Goal: Navigation & Orientation: Find specific page/section

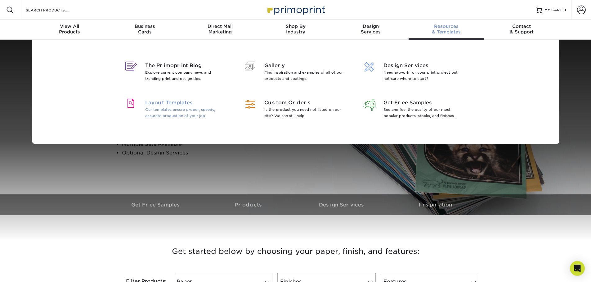
click at [182, 104] on span "Layout Templates" at bounding box center [185, 102] width 80 height 7
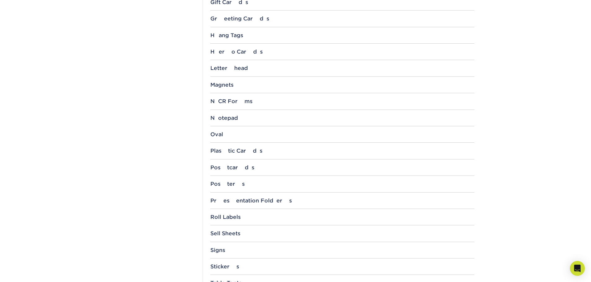
scroll to position [620, 0]
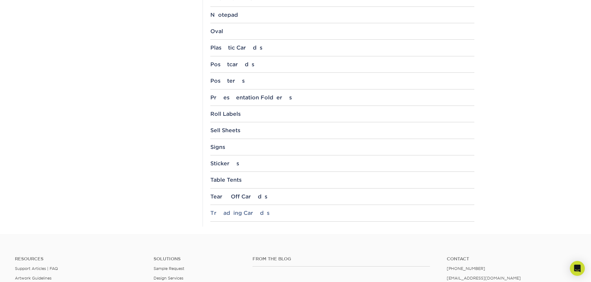
click at [225, 213] on div "Trading Cards" at bounding box center [342, 213] width 264 height 6
click at [225, 233] on p "3.5" x 2.5"" at bounding box center [344, 230] width 259 height 6
click at [227, 231] on link "3.5" x 2.5"" at bounding box center [226, 230] width 23 height 5
